Goal: Submit feedback/report problem: Provide input to the site owners about the experience or issues

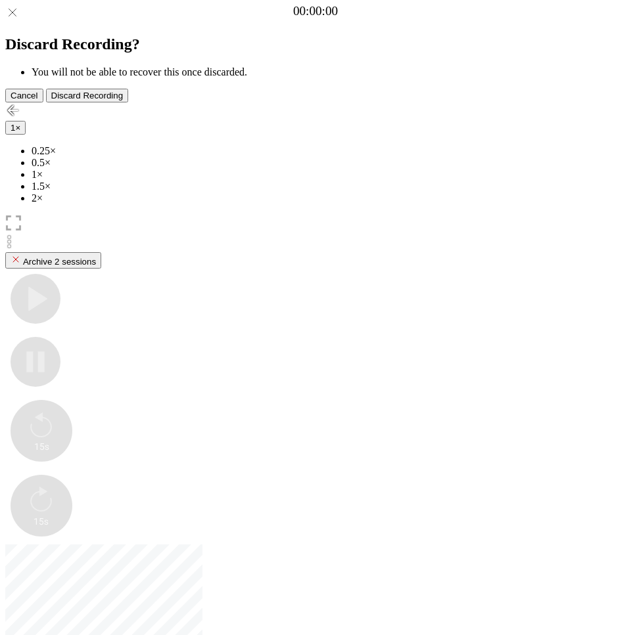
drag, startPoint x: 102, startPoint y: 547, endPoint x: 99, endPoint y: 556, distance: 10.2
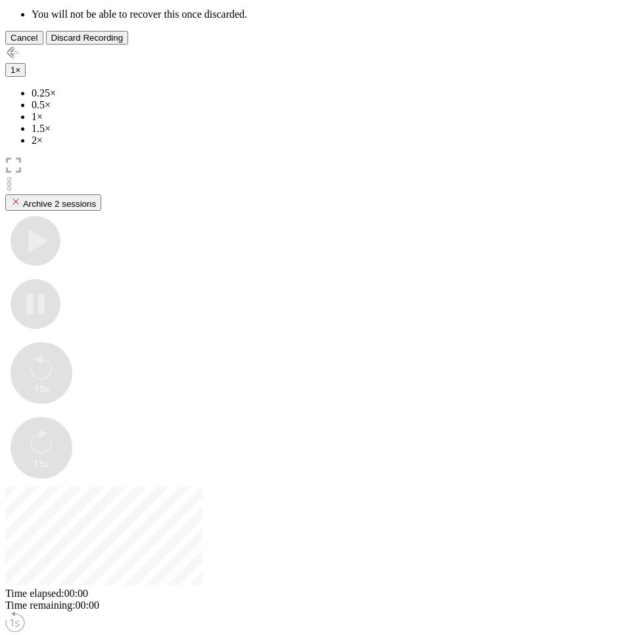
scroll to position [137, 0]
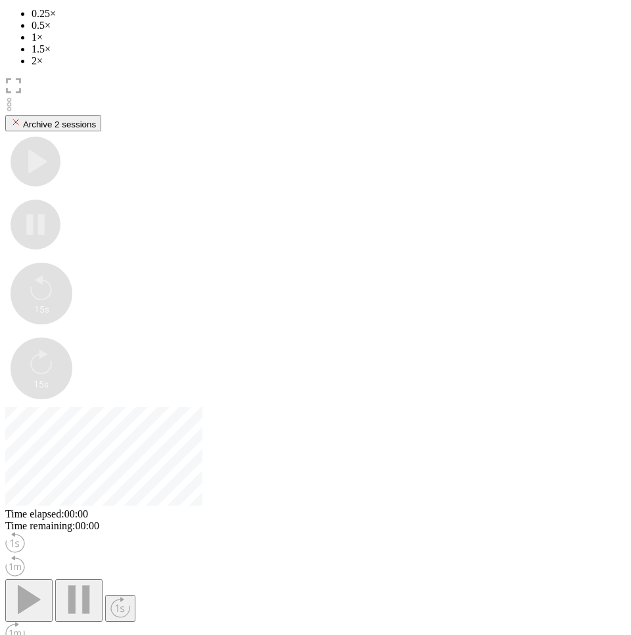
drag, startPoint x: 59, startPoint y: 523, endPoint x: 70, endPoint y: 520, distance: 11.6
